Goal: Task Accomplishment & Management: Complete application form

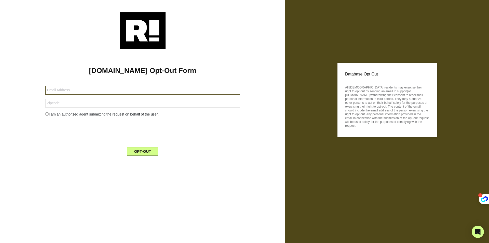
drag, startPoint x: 74, startPoint y: 90, endPoint x: 72, endPoint y: 95, distance: 4.7
click at [74, 90] on input "text" at bounding box center [142, 90] width 194 height 9
paste input "[EMAIL_ADDRESS][DOMAIN_NAME]"
type input "[EMAIL_ADDRESS][DOMAIN_NAME]"
click at [62, 102] on input "text" at bounding box center [142, 103] width 194 height 9
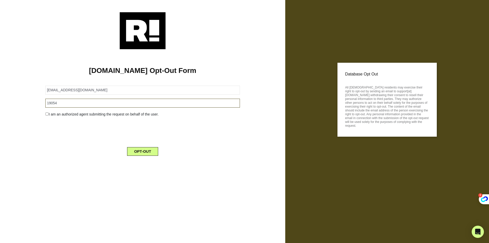
type input "19054"
drag, startPoint x: 47, startPoint y: 113, endPoint x: 52, endPoint y: 114, distance: 4.7
click at [47, 113] on input "checkbox" at bounding box center [46, 113] width 3 height 3
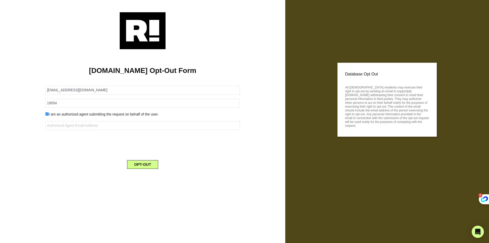
click at [46, 113] on input "checkbox" at bounding box center [46, 113] width 3 height 3
checkbox input "false"
click at [139, 154] on button "OPT-OUT" at bounding box center [142, 151] width 31 height 9
